Goal: Transaction & Acquisition: Purchase product/service

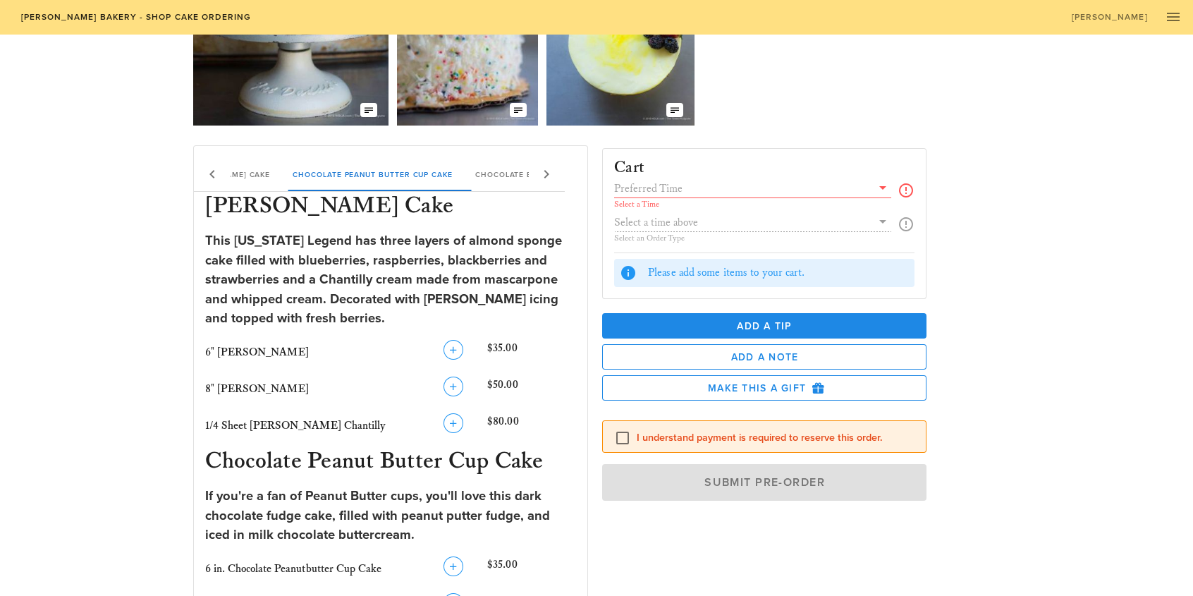
scroll to position [141, 0]
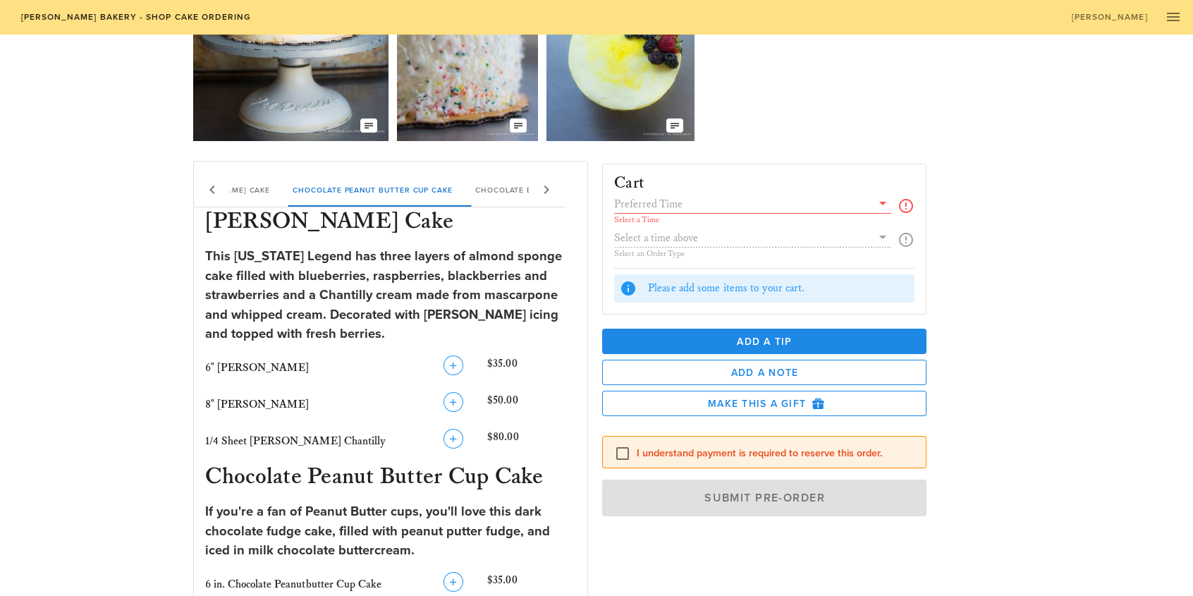
click at [880, 202] on icon at bounding box center [882, 203] width 17 height 17
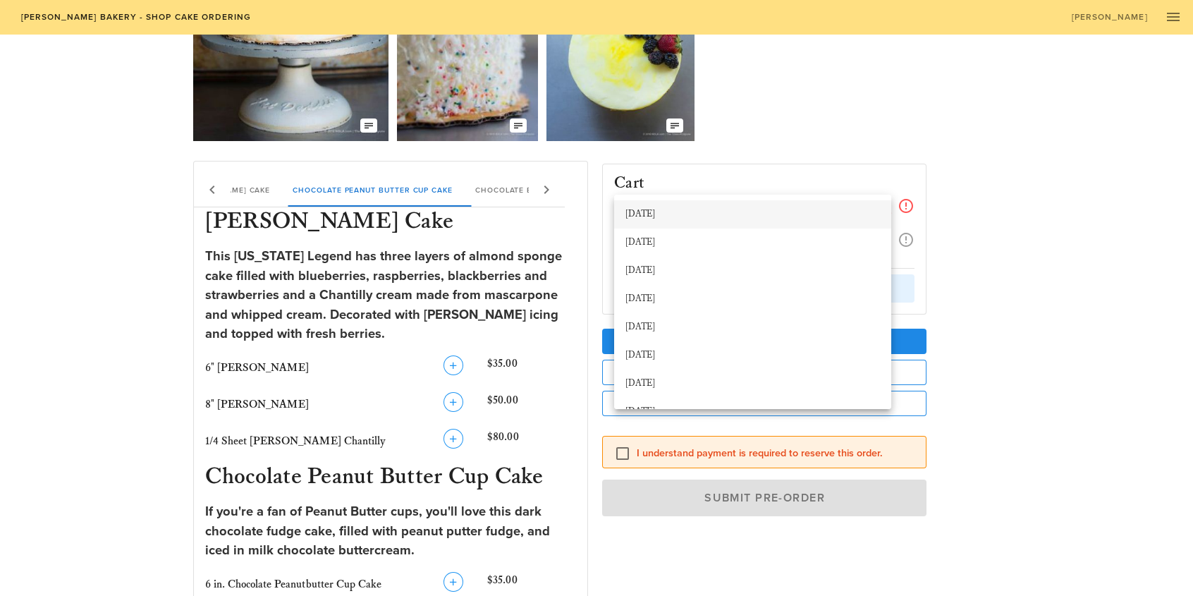
click at [671, 212] on div "[DATE]" at bounding box center [752, 214] width 254 height 11
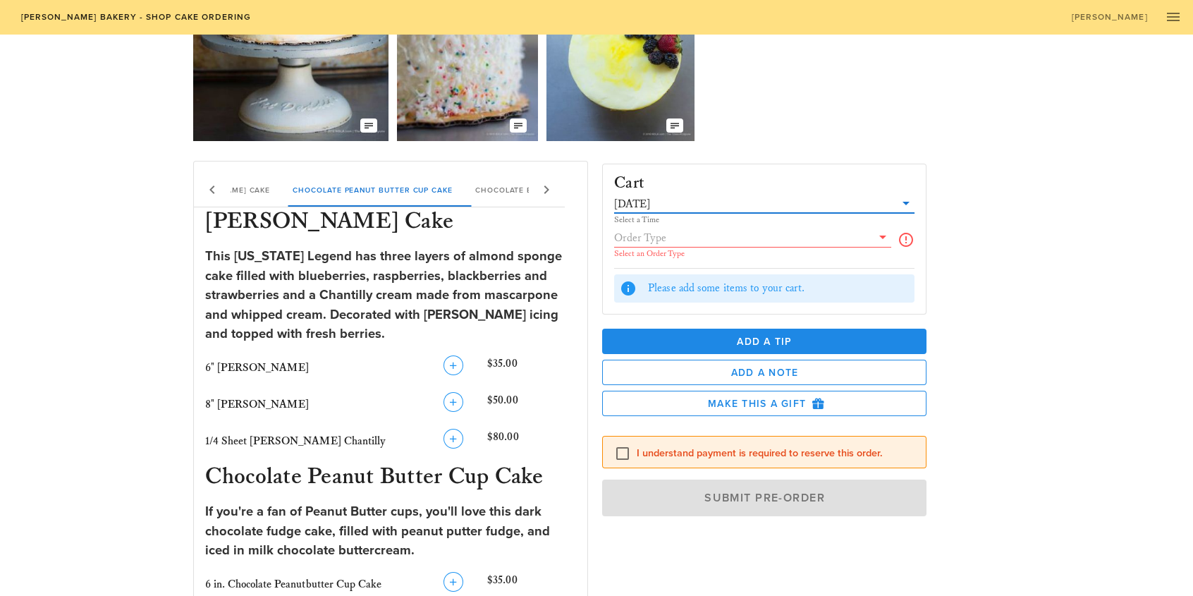
click at [882, 240] on icon at bounding box center [882, 236] width 17 height 17
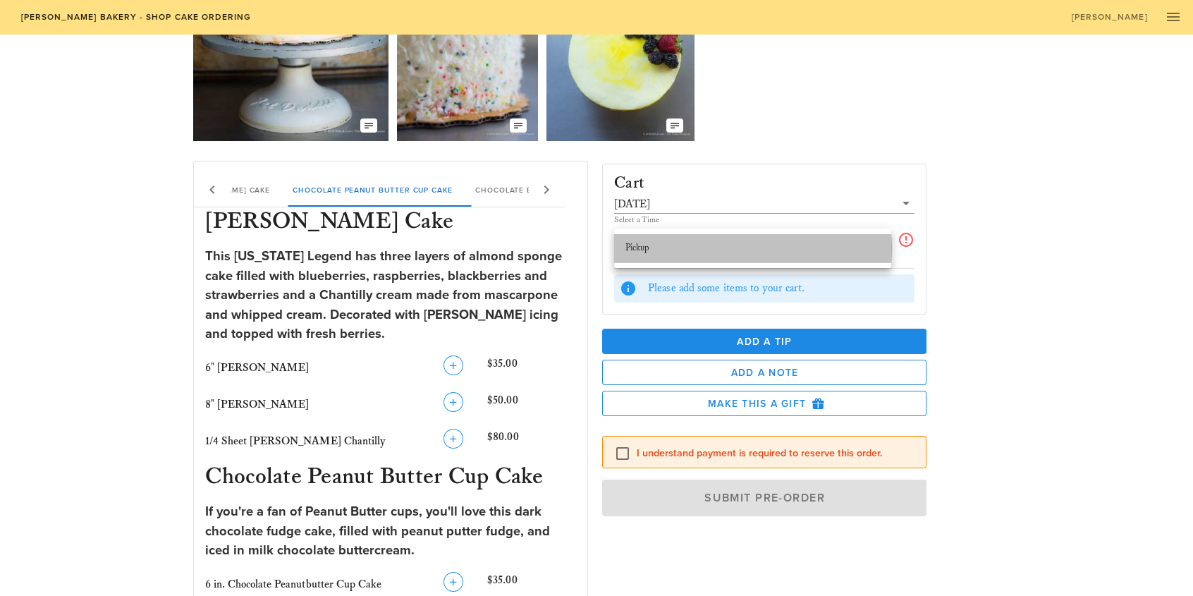
click at [649, 249] on div "Pickup" at bounding box center [752, 247] width 254 height 11
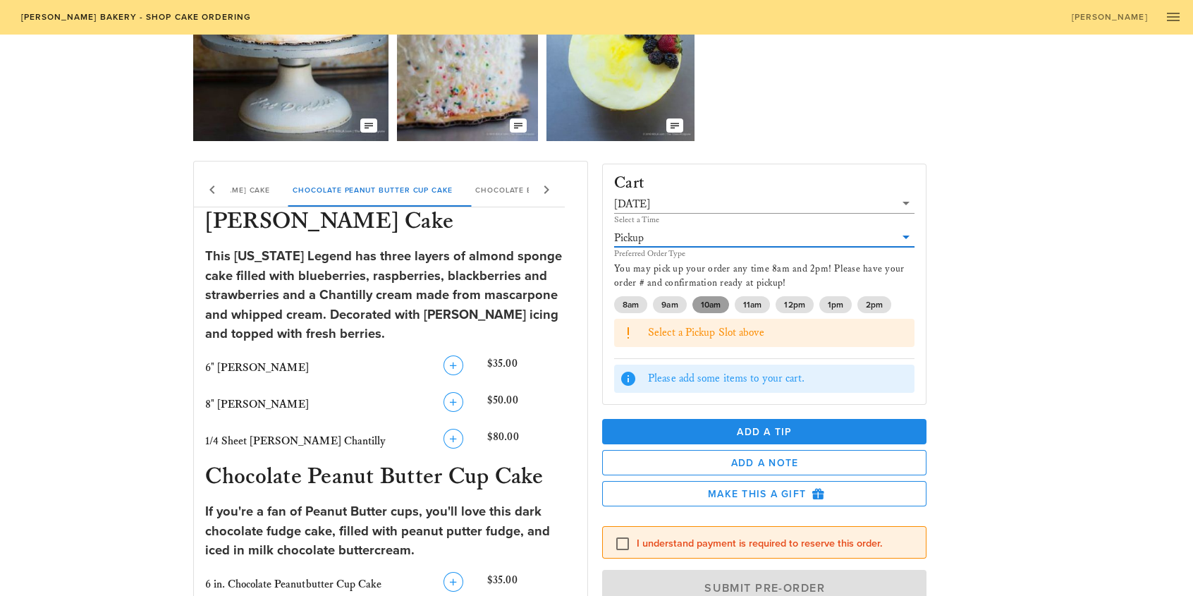
click at [703, 302] on span "10am" at bounding box center [711, 304] width 20 height 17
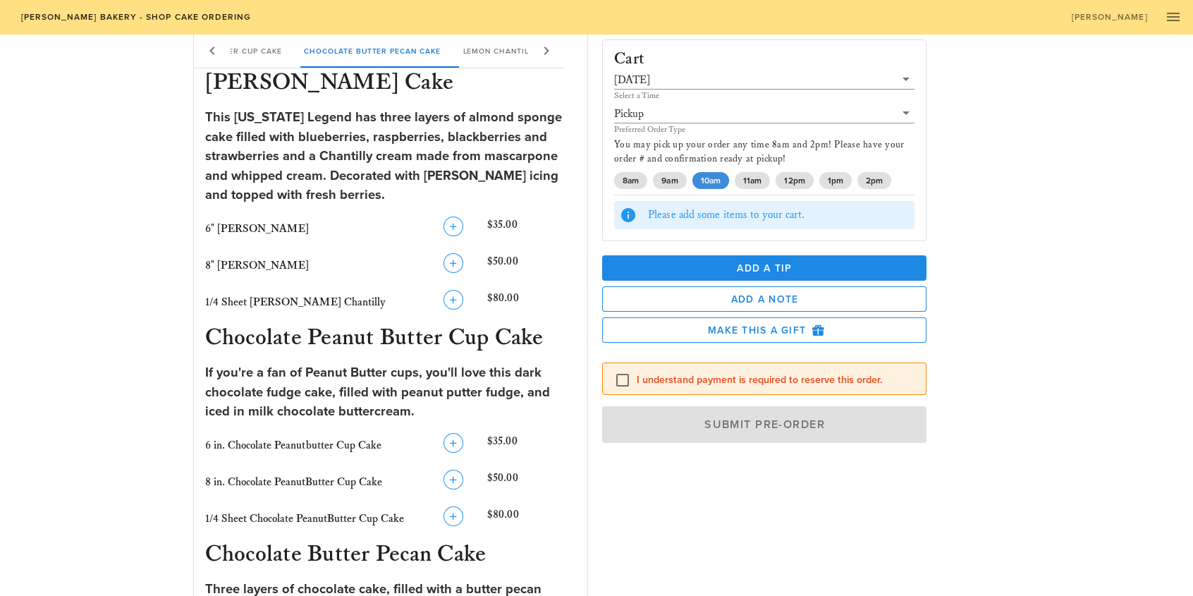
scroll to position [282, 0]
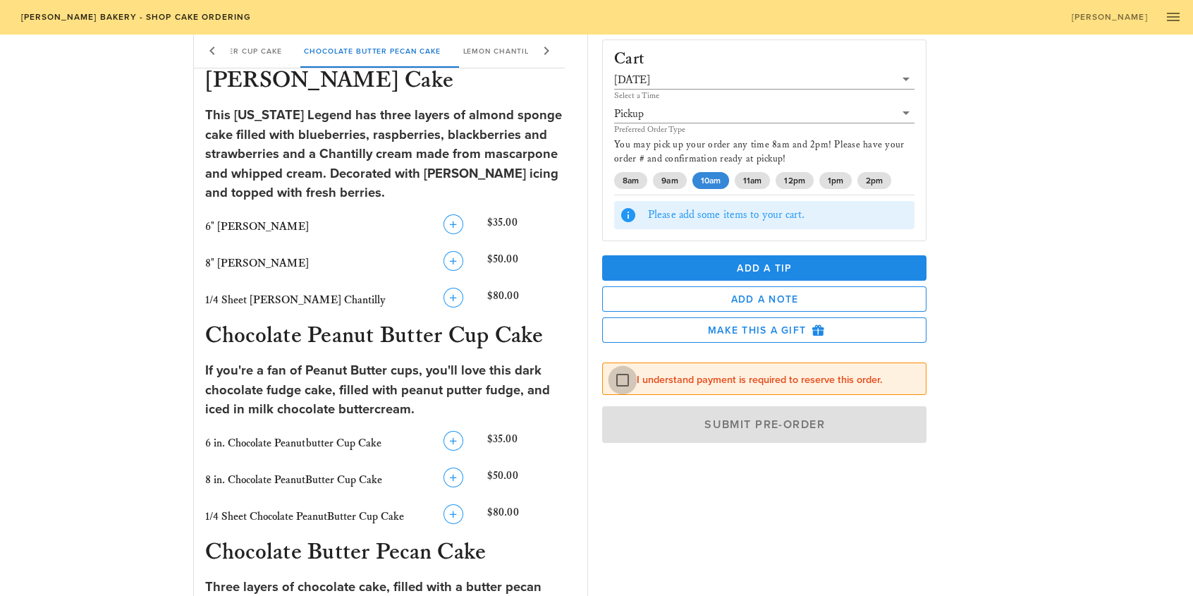
click at [617, 379] on div at bounding box center [622, 380] width 24 height 24
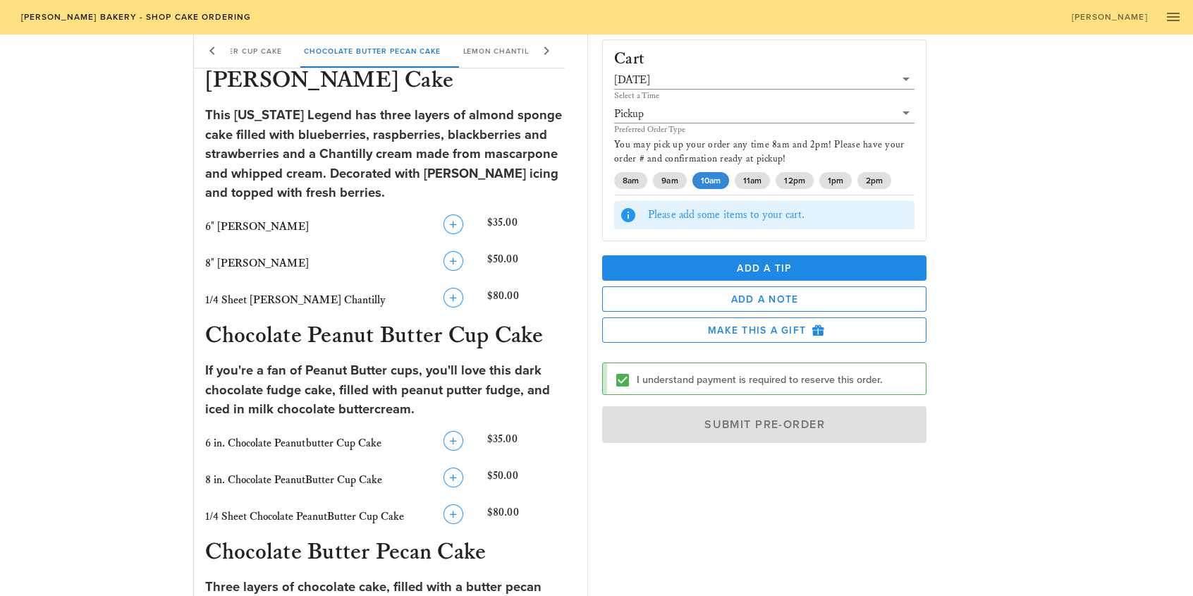
scroll to position [211, 0]
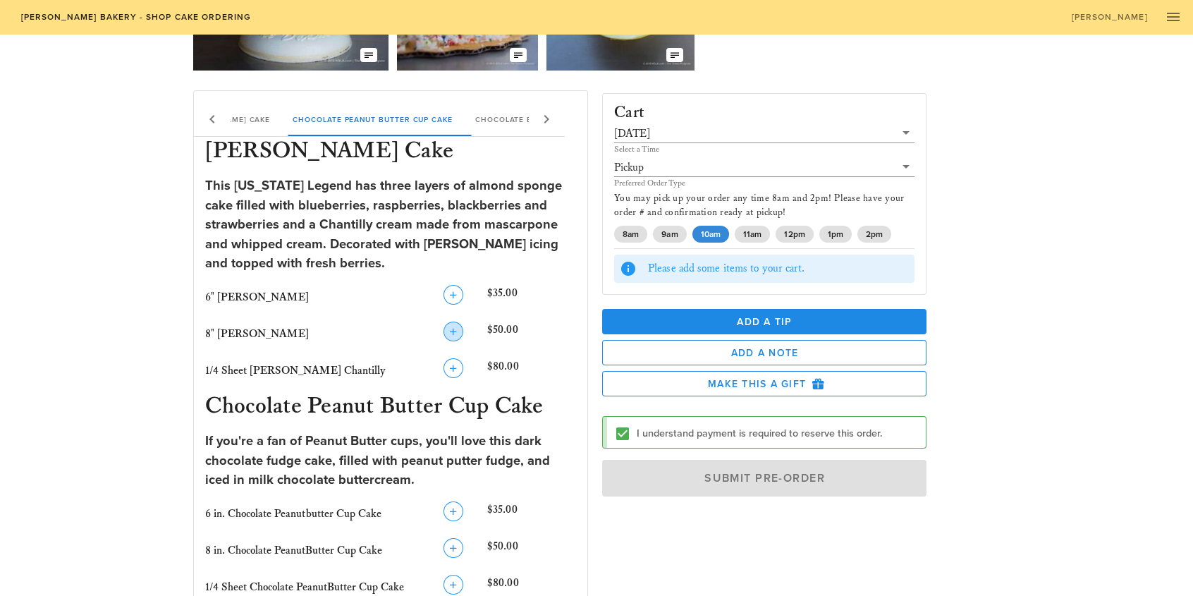
click at [456, 332] on icon "button" at bounding box center [453, 331] width 17 height 17
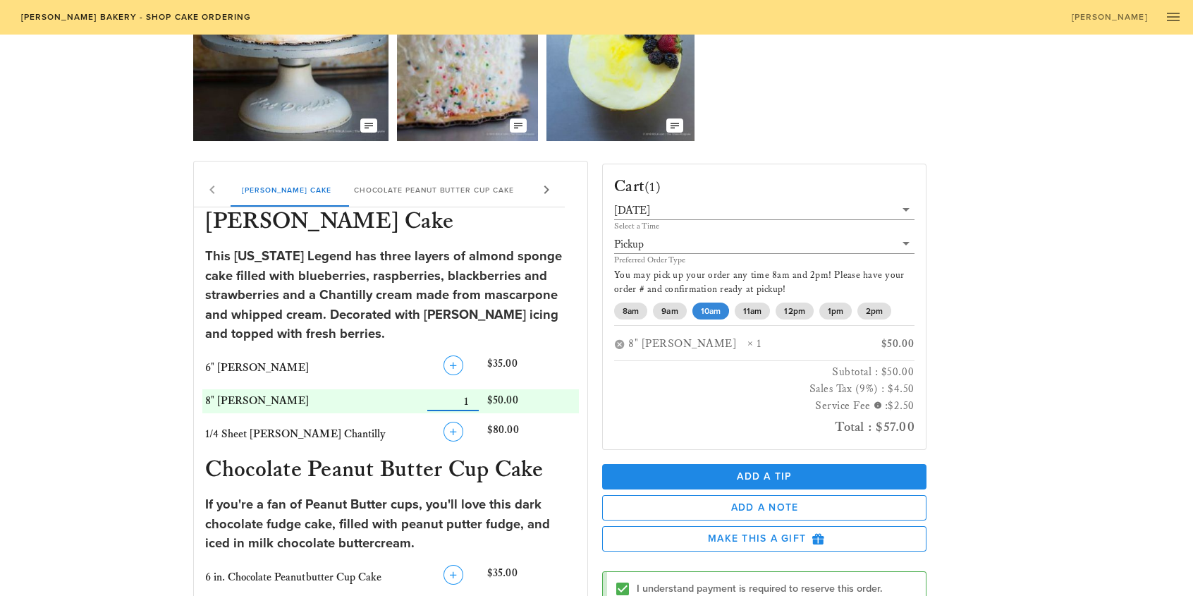
scroll to position [141, 0]
click at [904, 210] on icon at bounding box center [905, 209] width 17 height 17
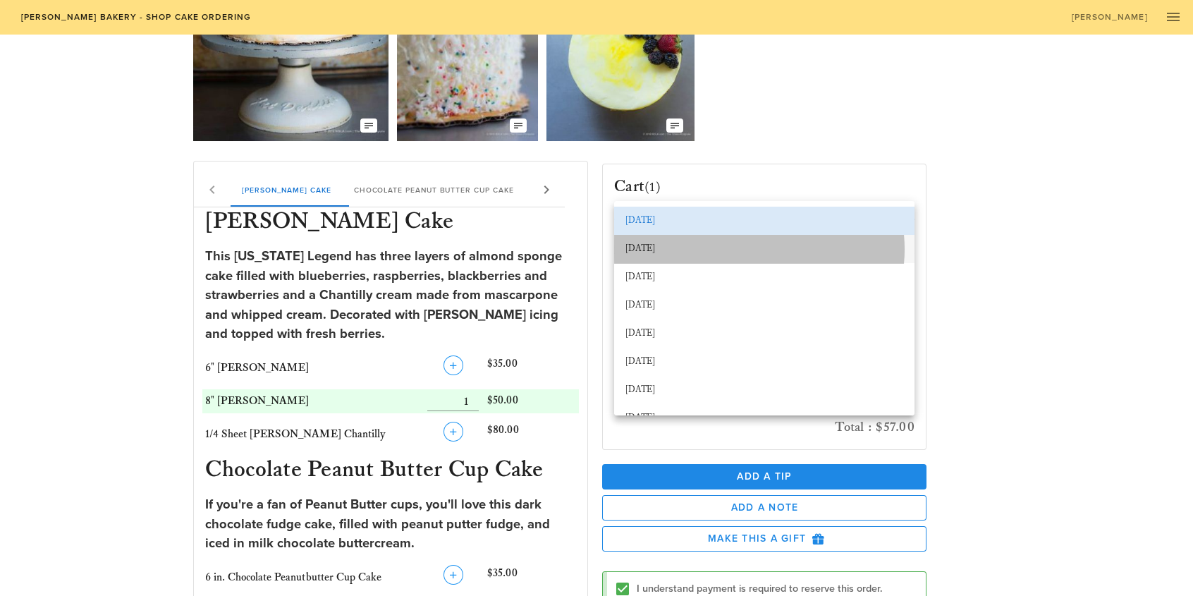
click at [672, 250] on div "[DATE]" at bounding box center [764, 248] width 278 height 11
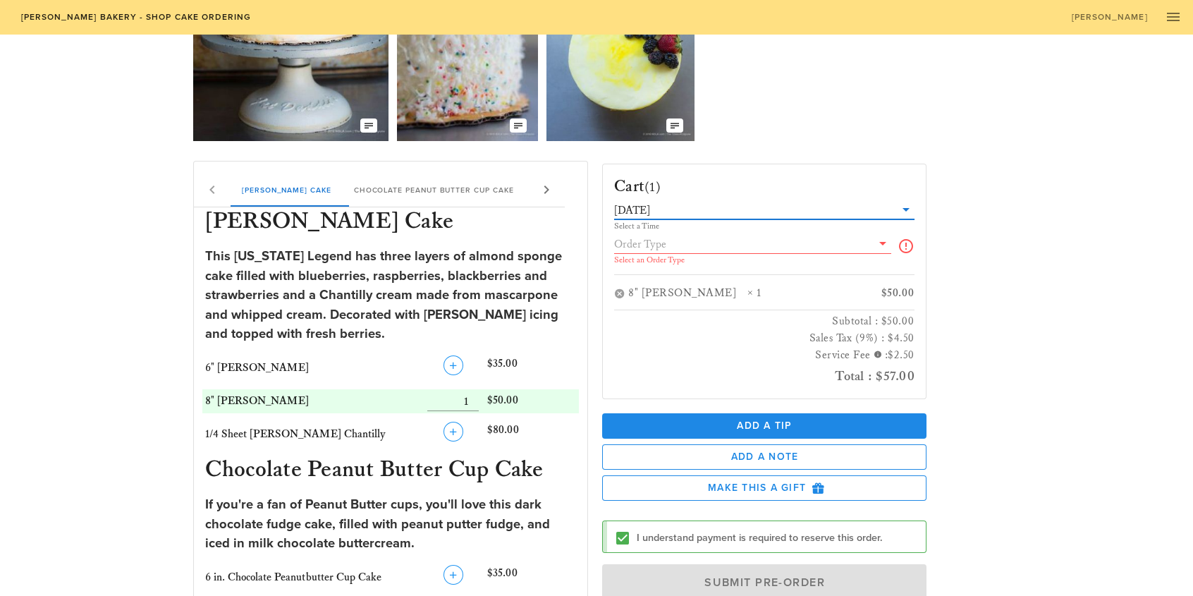
click at [879, 242] on icon at bounding box center [882, 243] width 17 height 17
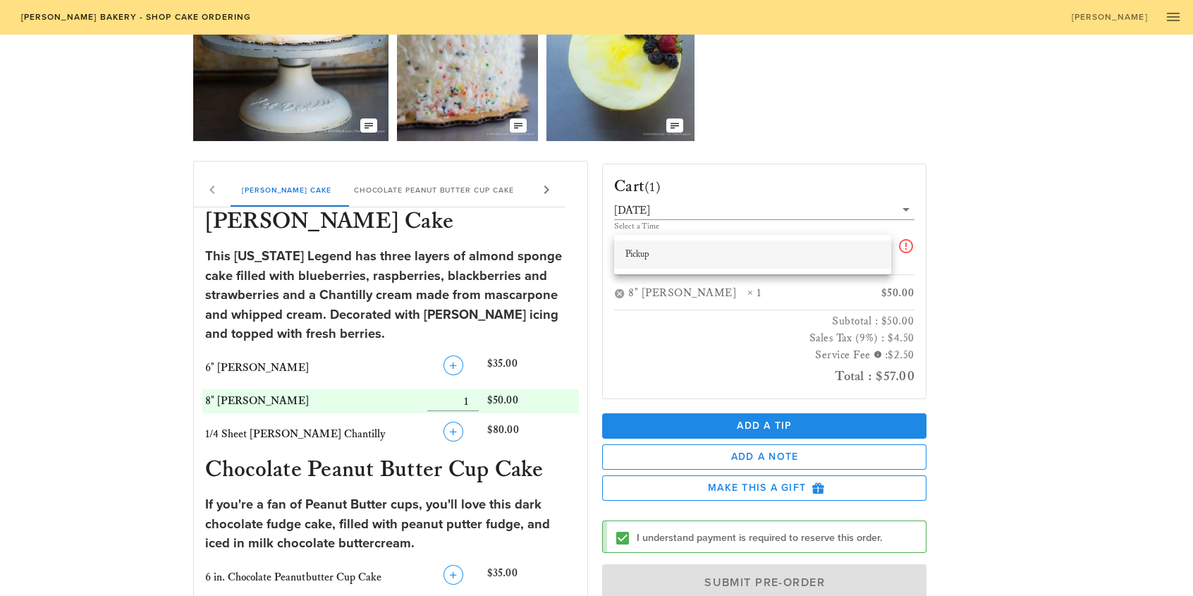
click at [648, 252] on div "Pickup" at bounding box center [752, 254] width 254 height 11
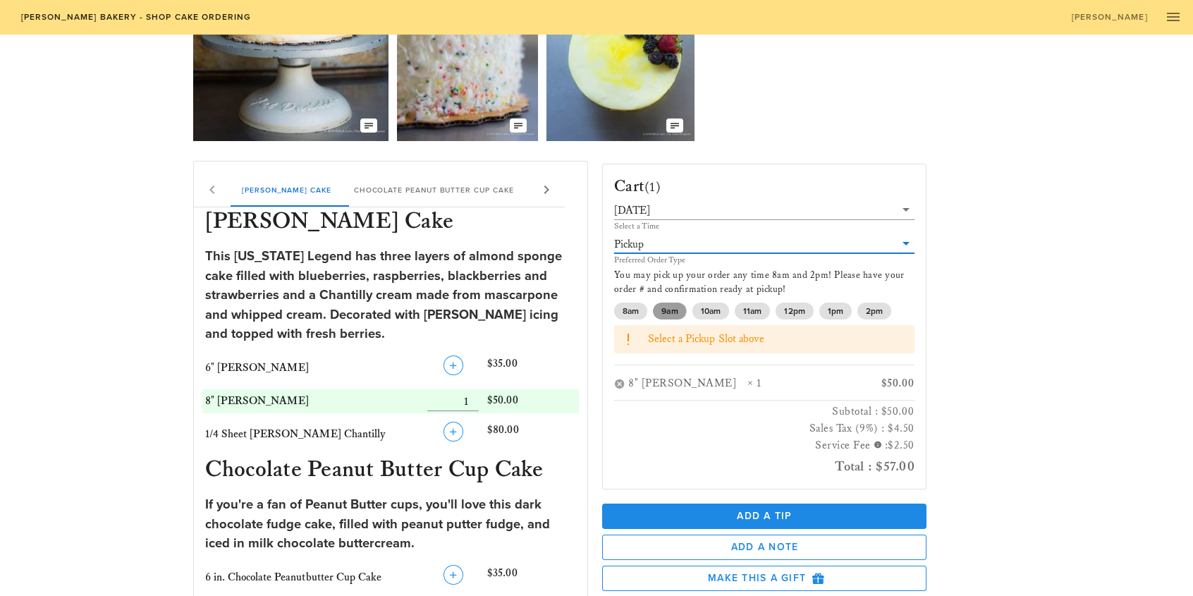
click at [672, 308] on span "9am" at bounding box center [669, 310] width 16 height 17
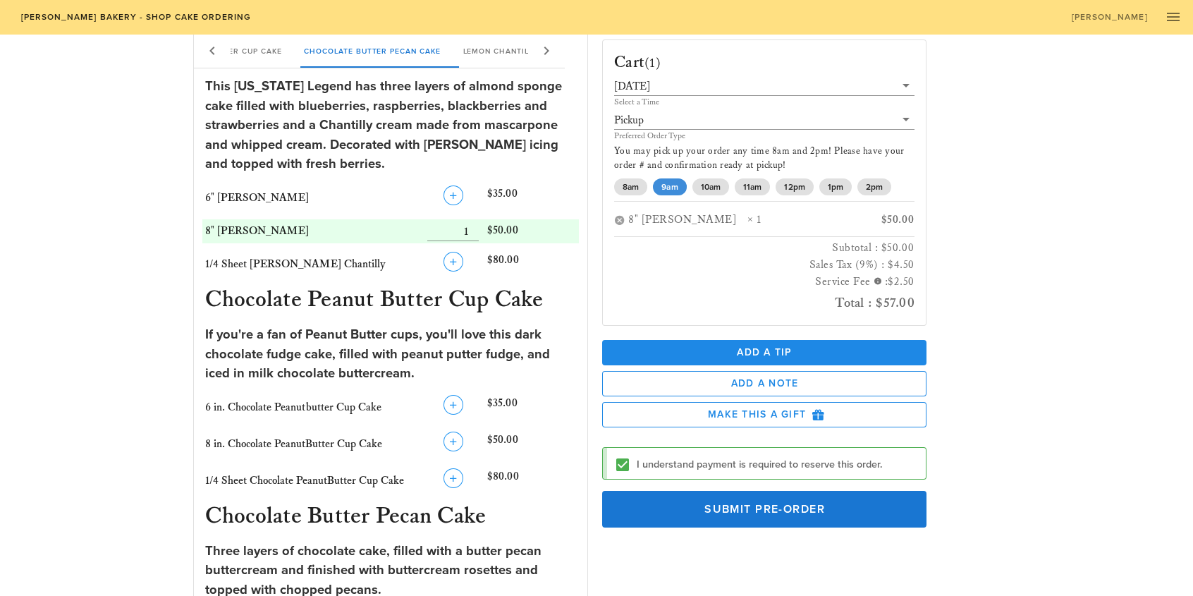
scroll to position [423, 0]
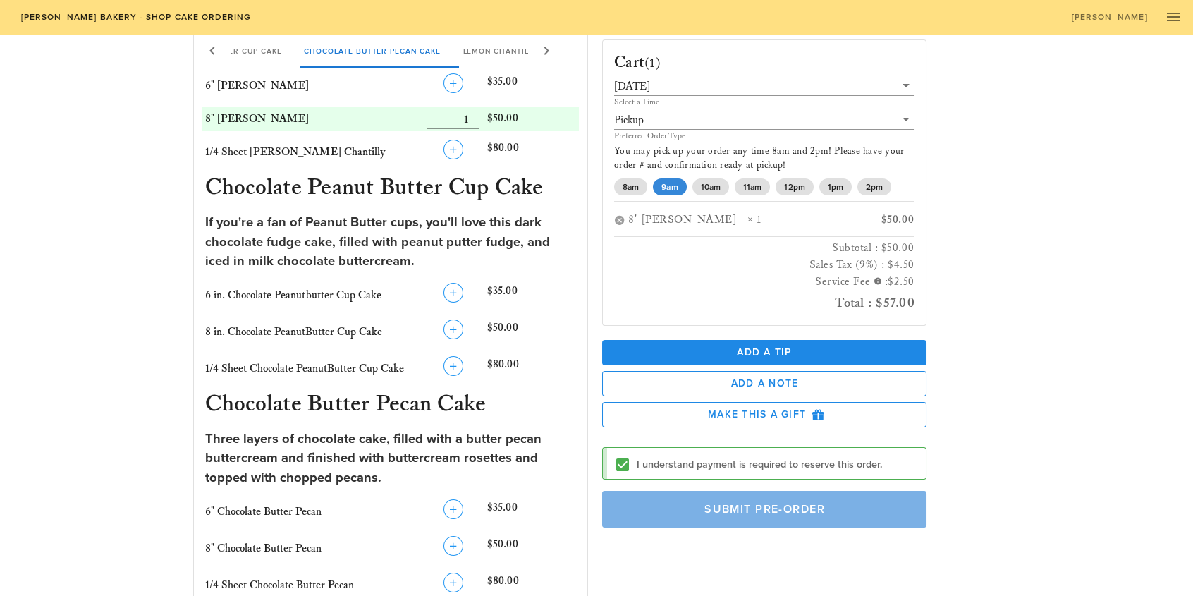
click at [768, 510] on span "Submit Pre-Order" at bounding box center [764, 509] width 292 height 14
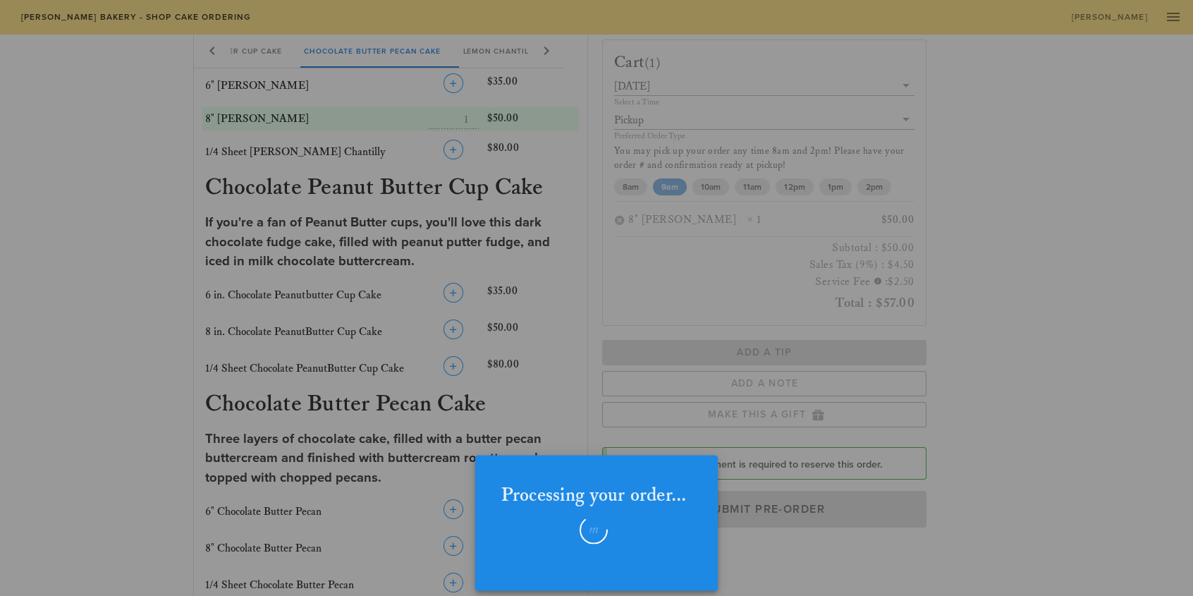
checkbox input "false"
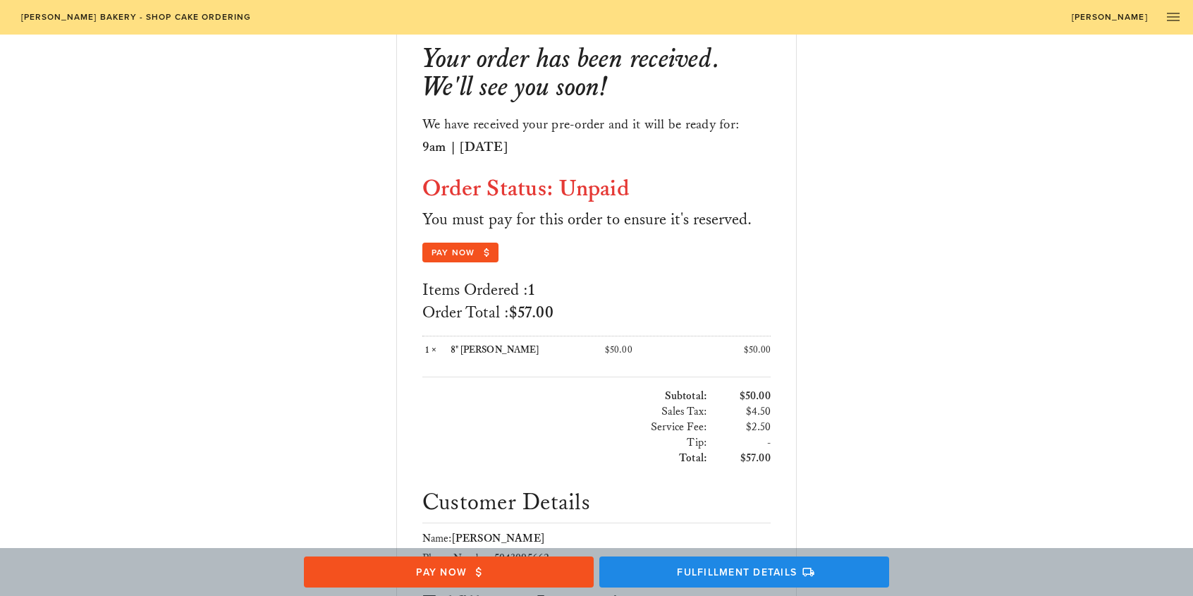
scroll to position [70, 0]
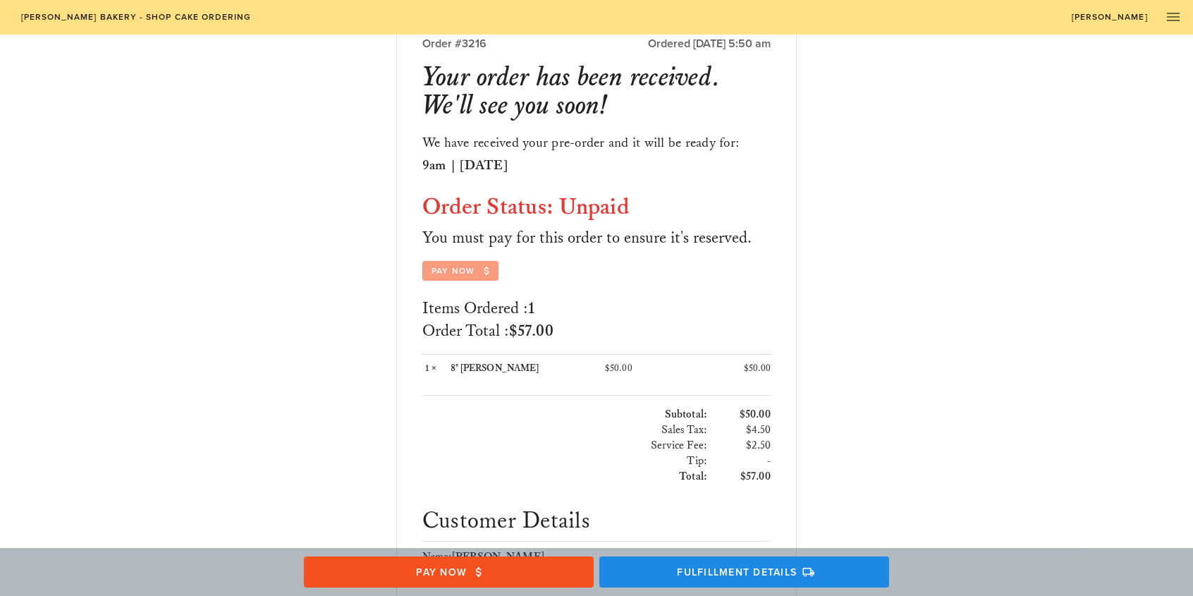
click at [466, 266] on span "Pay Now" at bounding box center [460, 270] width 59 height 13
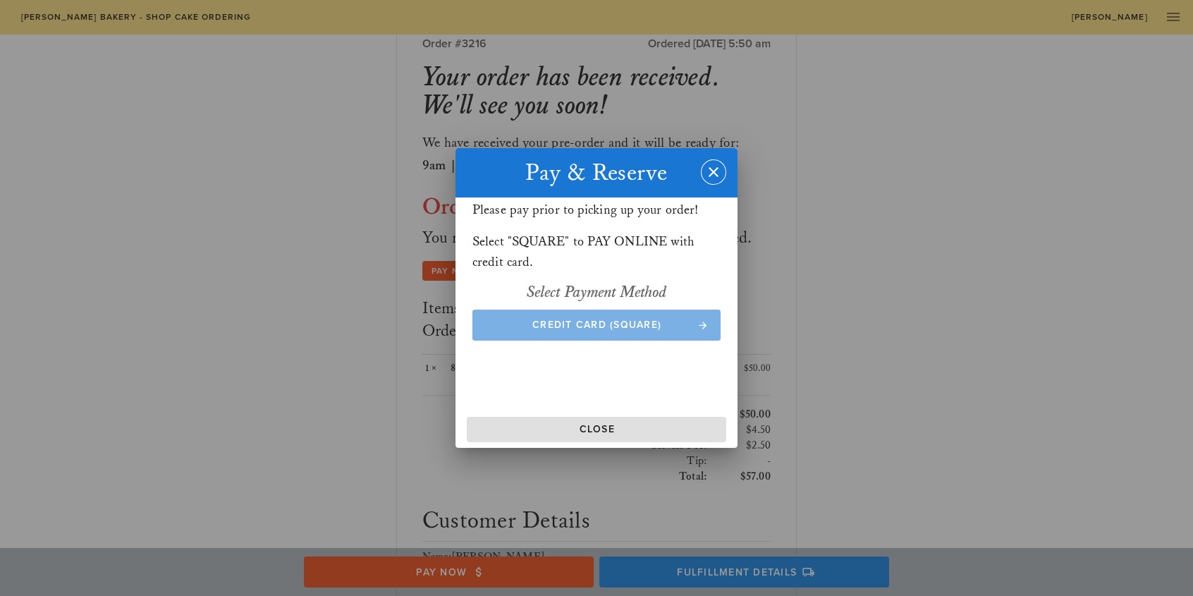
click at [585, 328] on span "Credit Card (Square)" at bounding box center [596, 325] width 221 height 12
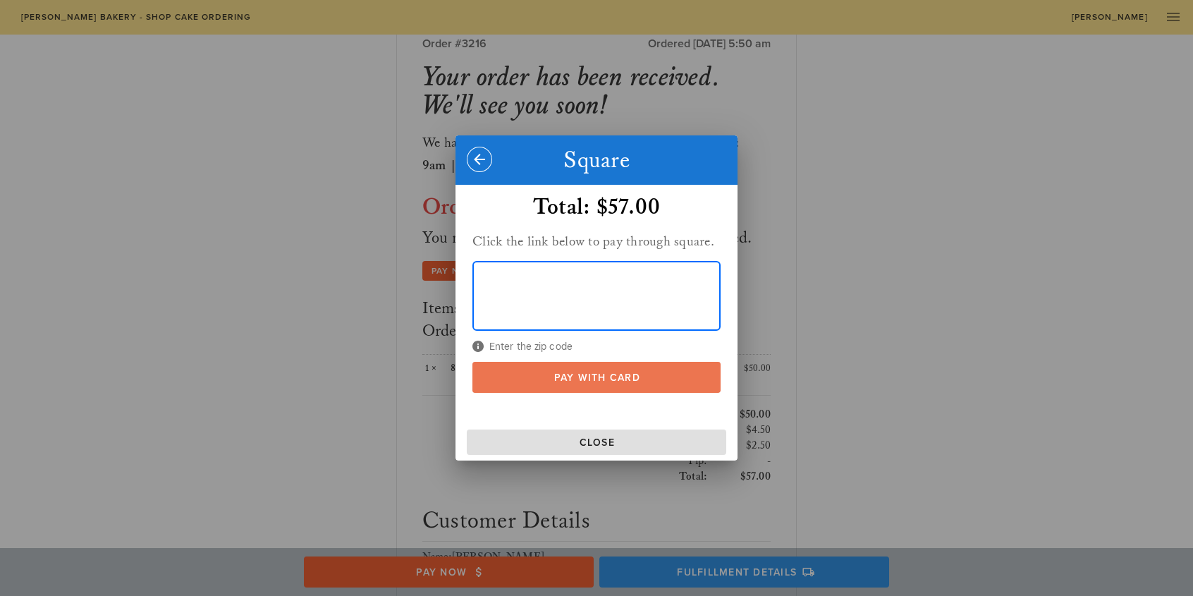
click at [597, 371] on span "Pay With Card" at bounding box center [596, 377] width 221 height 12
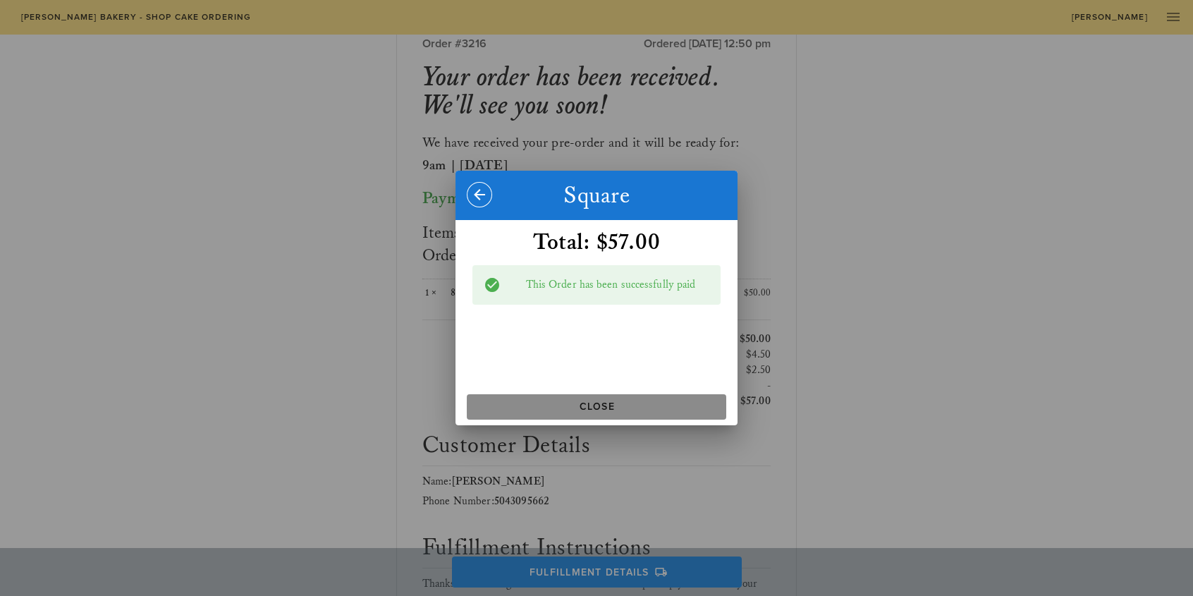
click at [622, 403] on span "Close" at bounding box center [596, 406] width 248 height 12
